Goal: Information Seeking & Learning: Learn about a topic

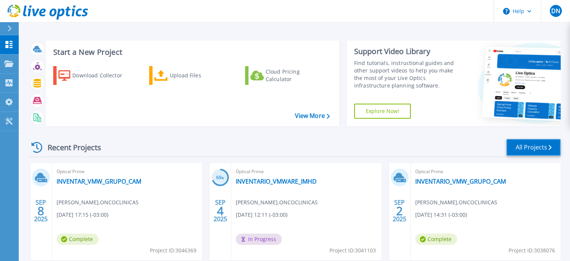
click at [525, 147] on link "All Projects" at bounding box center [534, 147] width 54 height 17
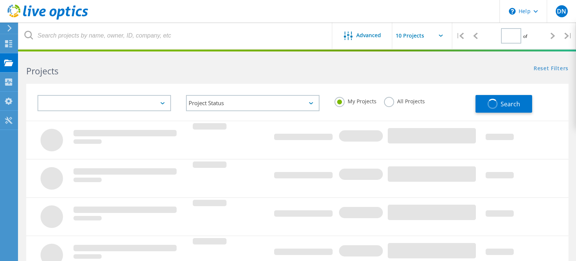
type input "1"
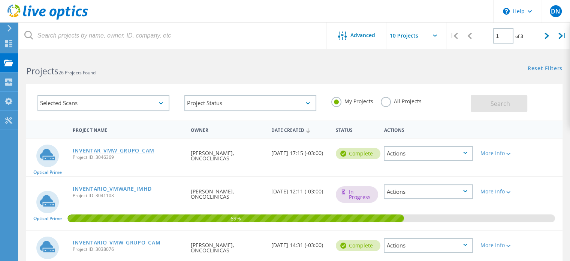
click at [133, 149] on link "INVENTAR_VMW_GRUPO_CAM" at bounding box center [113, 150] width 81 height 5
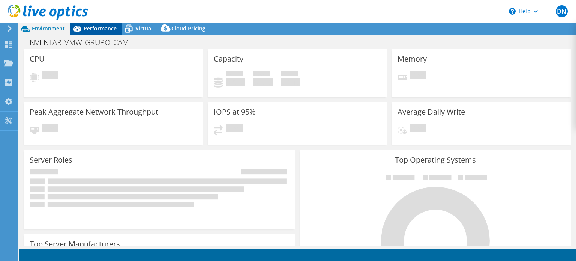
select select "USD"
click at [97, 25] on span "Performance" at bounding box center [100, 28] width 33 height 7
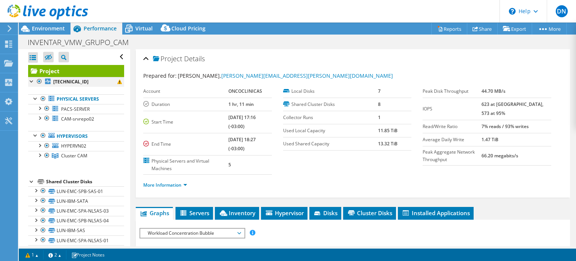
click at [31, 77] on div at bounding box center [31, 80] width 7 height 7
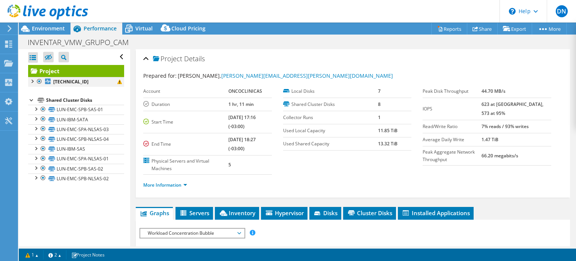
click at [30, 81] on div at bounding box center [31, 80] width 7 height 7
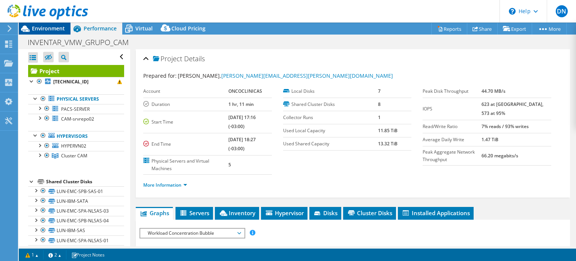
click at [40, 29] on span "Environment" at bounding box center [48, 28] width 33 height 7
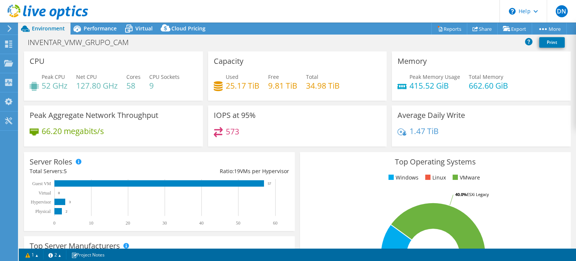
click at [40, 29] on span "Environment" at bounding box center [48, 28] width 33 height 7
click at [49, 15] on icon at bounding box center [47, 11] width 81 height 15
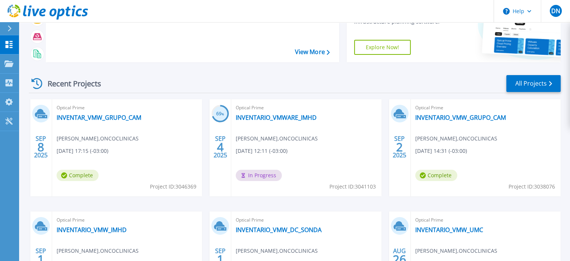
scroll to position [75, 0]
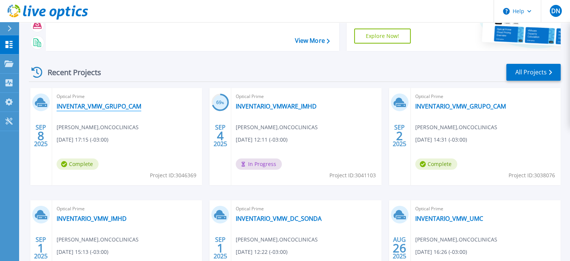
click at [117, 103] on link "INVENTAR_VMW_GRUPO_CAM" at bounding box center [99, 105] width 85 height 7
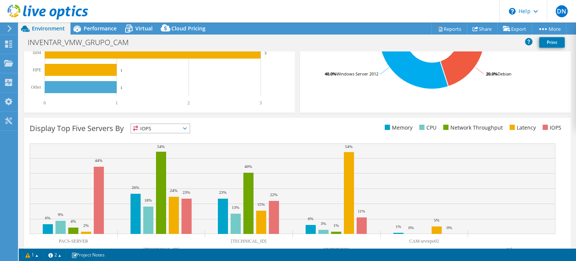
scroll to position [240, 0]
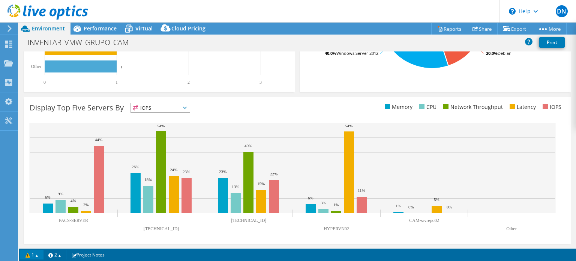
click at [33, 253] on link "1" at bounding box center [31, 254] width 23 height 9
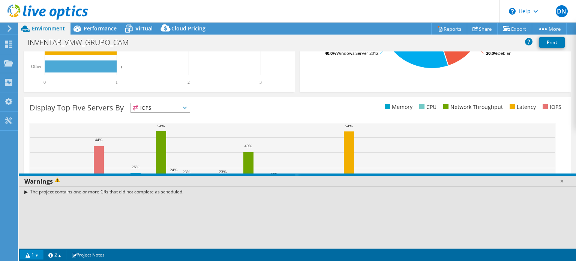
click at [33, 253] on link "1" at bounding box center [31, 254] width 23 height 9
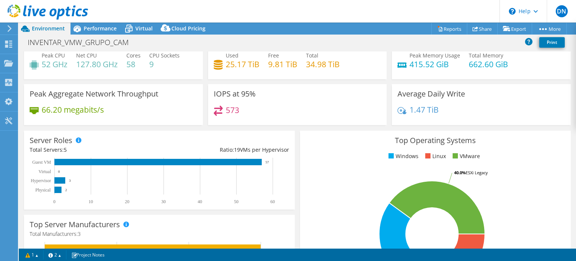
scroll to position [0, 0]
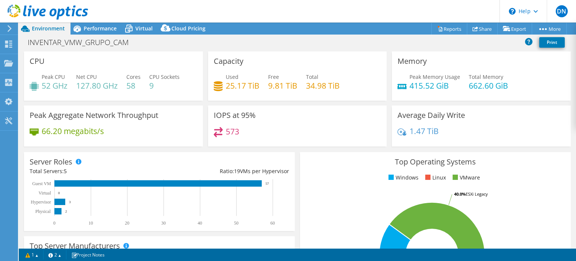
click at [42, 12] on use at bounding box center [47, 11] width 81 height 15
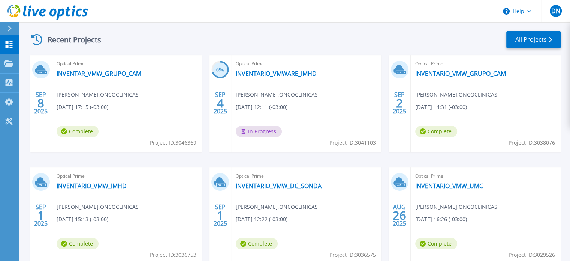
scroll to position [112, 0]
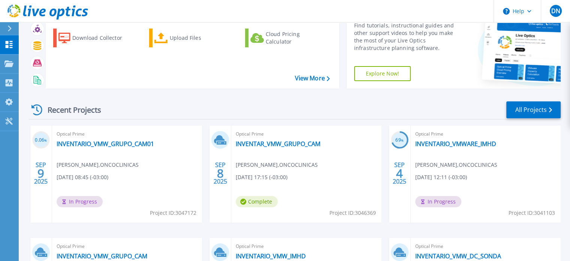
scroll to position [75, 0]
